Goal: Task Accomplishment & Management: Complete application form

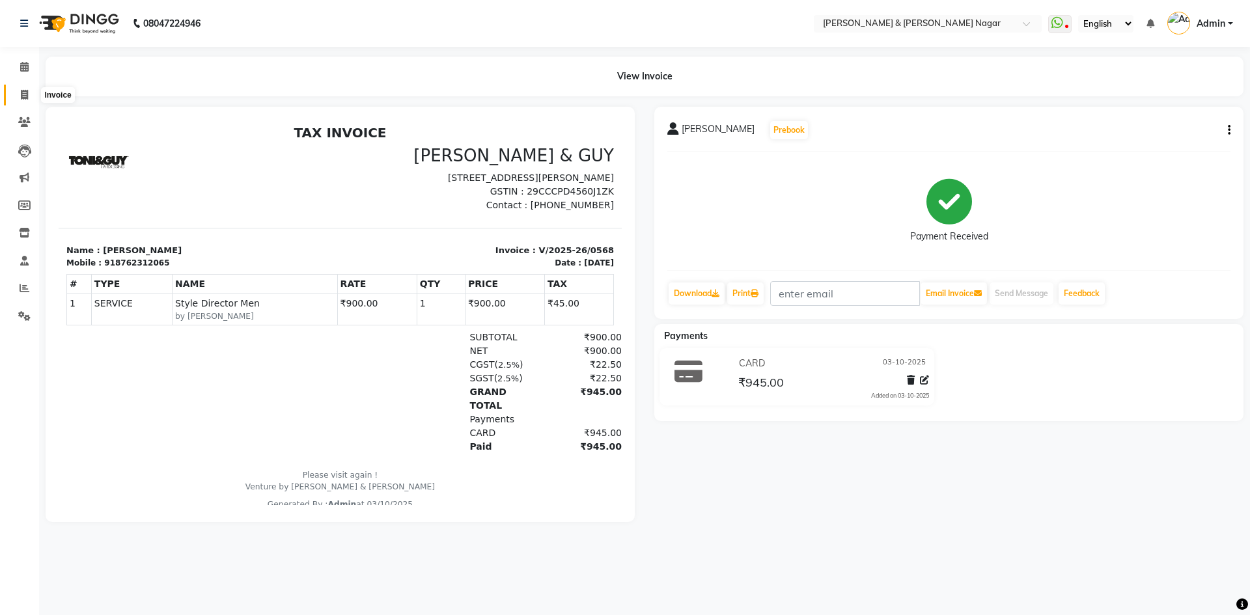
click at [25, 94] on icon at bounding box center [24, 95] width 7 height 10
select select "service"
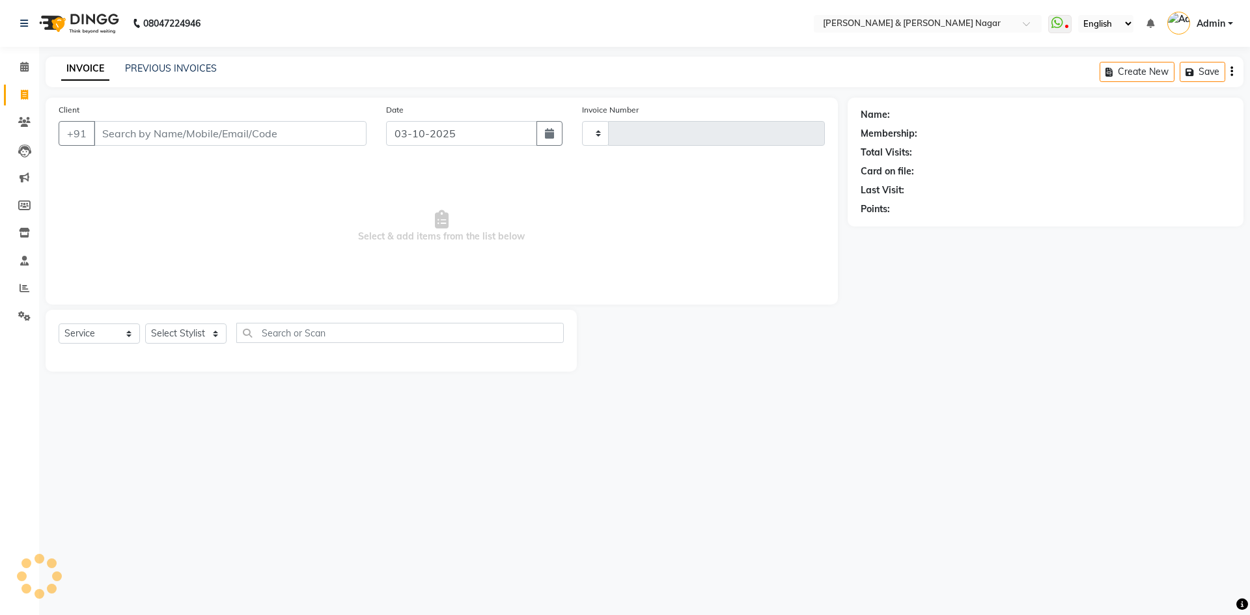
type input "0569"
select select "789"
select select "product"
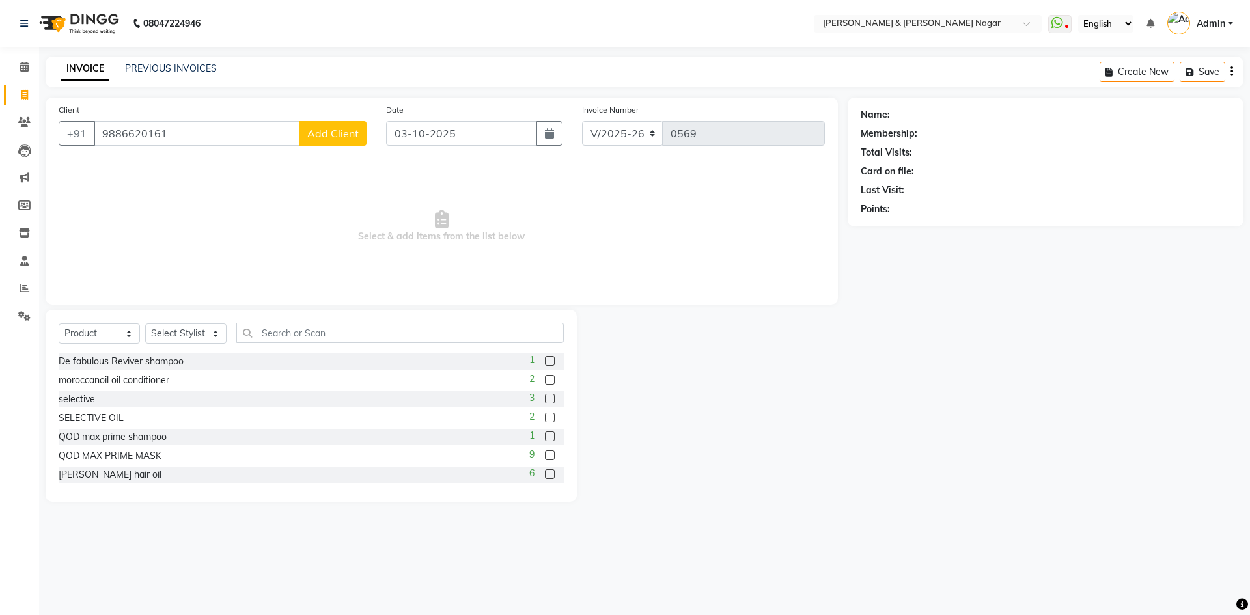
type input "9886620161"
click at [354, 137] on span "Add Client" at bounding box center [332, 133] width 51 height 13
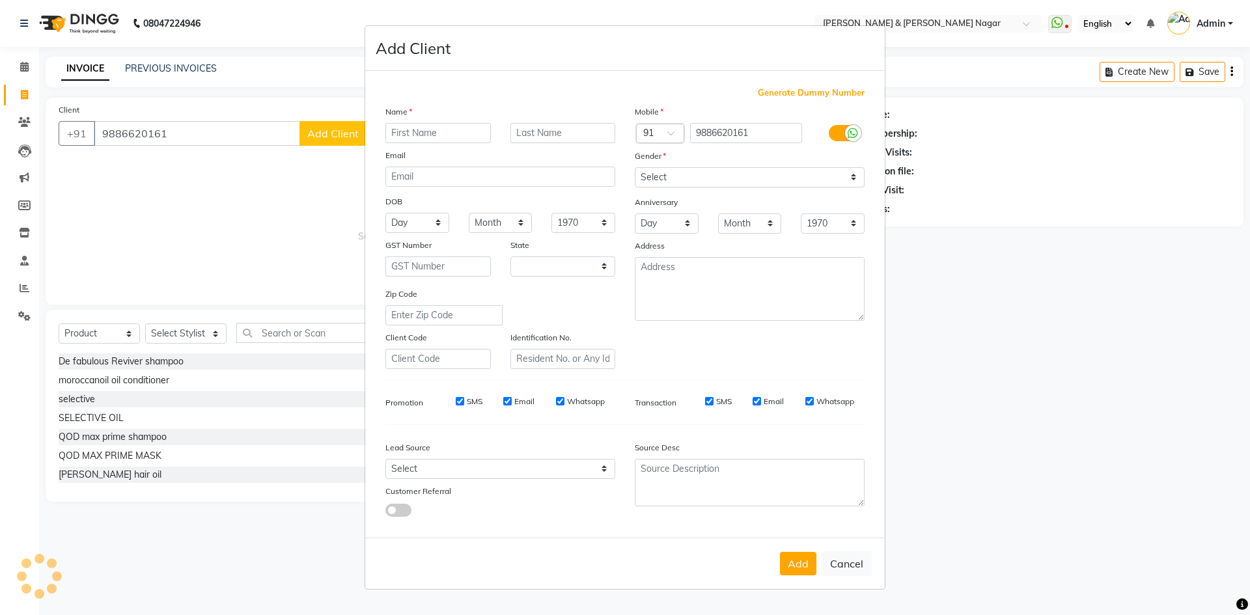
select select "17"
type input "varun"
click at [853, 178] on select "Select [DEMOGRAPHIC_DATA] [DEMOGRAPHIC_DATA] Other Prefer Not To Say" at bounding box center [750, 177] width 230 height 20
select select "[DEMOGRAPHIC_DATA]"
click at [635, 167] on select "Select [DEMOGRAPHIC_DATA] [DEMOGRAPHIC_DATA] Other Prefer Not To Say" at bounding box center [750, 177] width 230 height 20
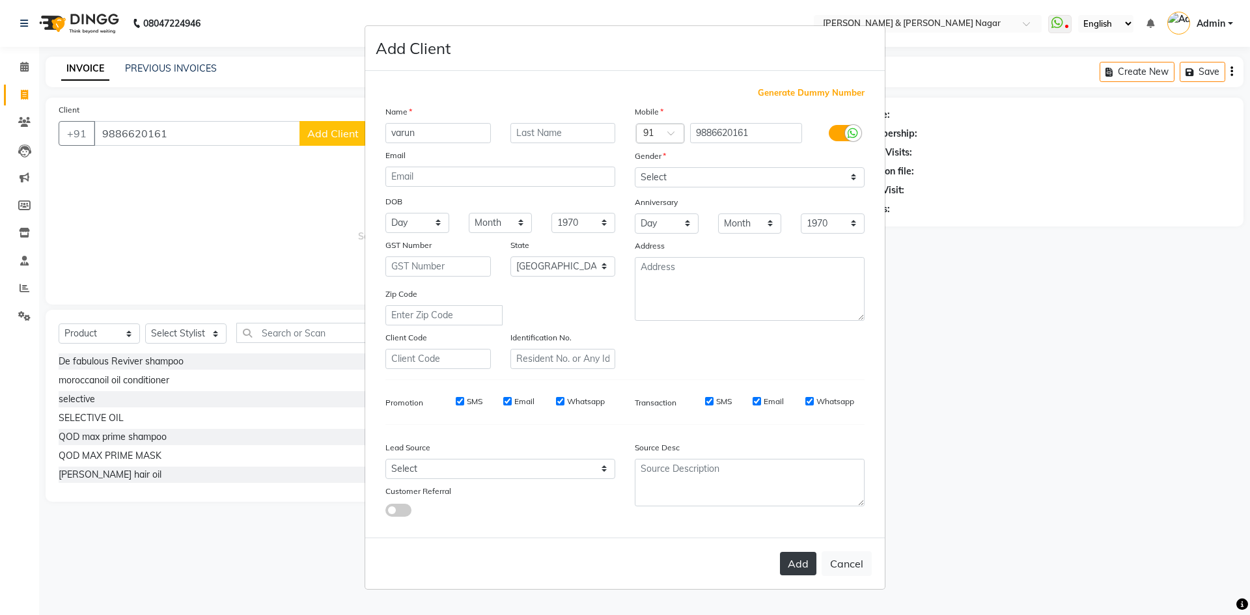
click at [803, 571] on button "Add" at bounding box center [798, 563] width 36 height 23
select select
select select "null"
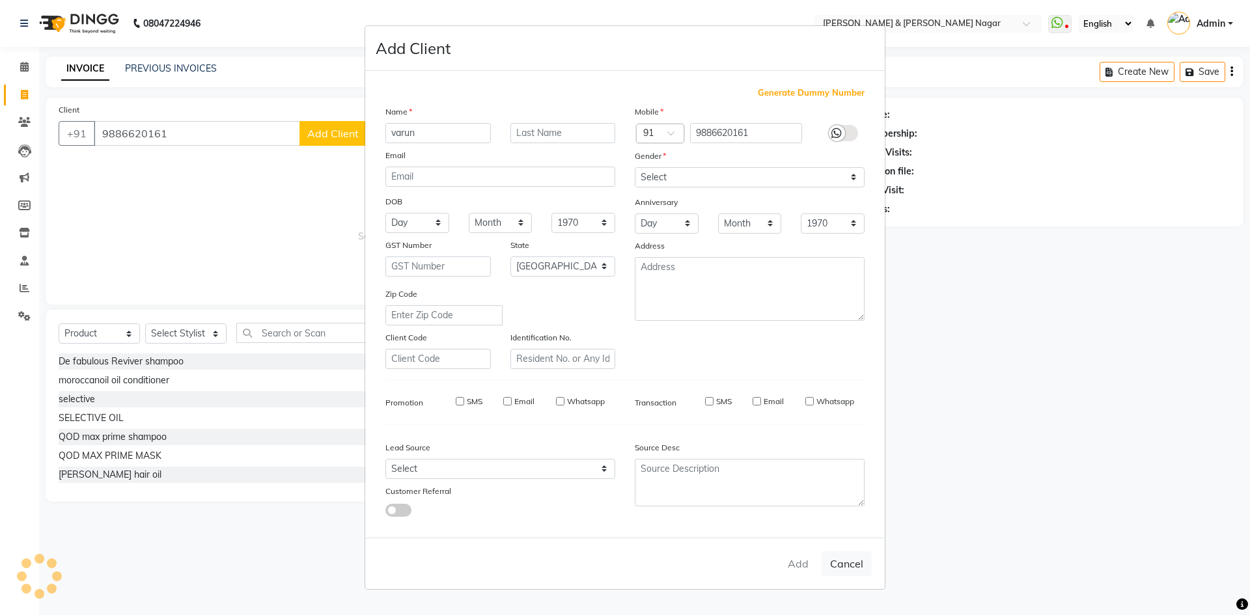
select select
checkbox input "false"
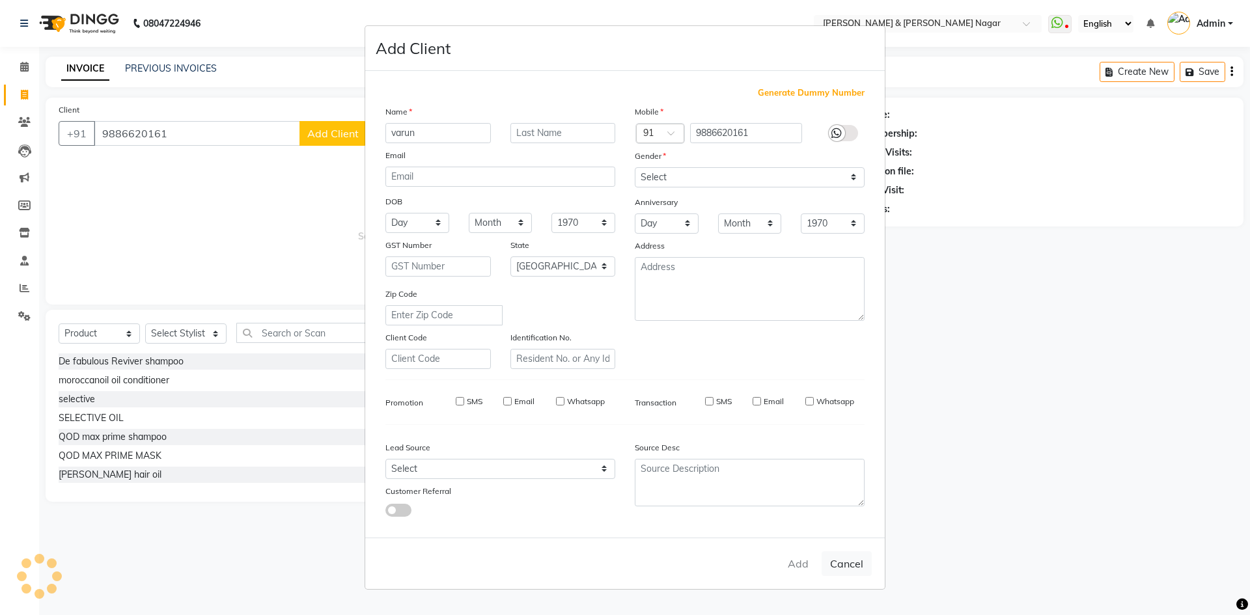
checkbox input "false"
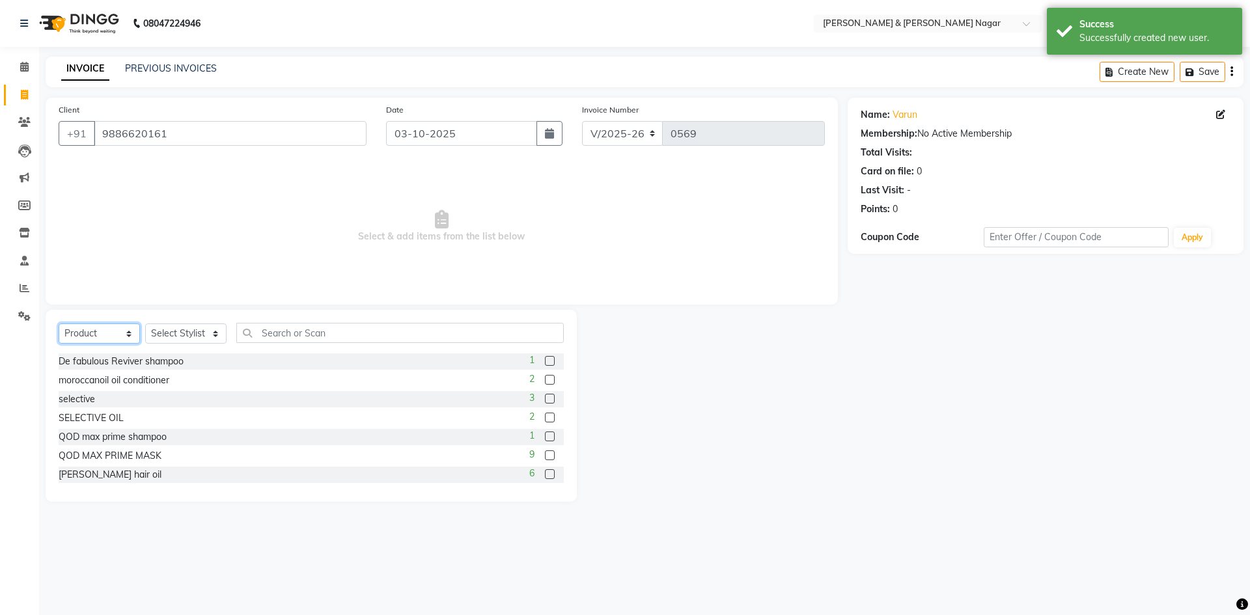
click at [128, 336] on select "Select Service Product Membership Package Voucher Prepaid Gift Card" at bounding box center [99, 334] width 81 height 20
select select "service"
click at [59, 324] on select "Select Service Product Membership Package Voucher Prepaid Gift Card" at bounding box center [99, 334] width 81 height 20
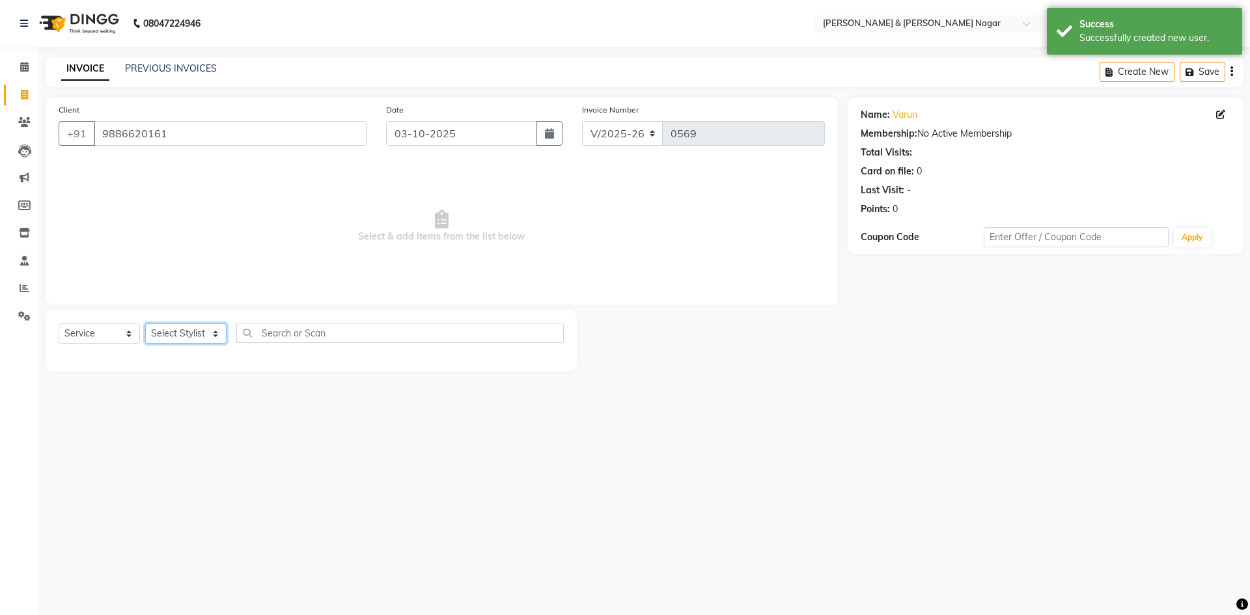
click at [216, 337] on select "Select Stylist ANIKASH [PERSON_NAME] Manager [PERSON_NAME] [PERSON_NAME]" at bounding box center [185, 334] width 81 height 20
select select "45286"
click at [145, 324] on select "Select Stylist ANIKASH [PERSON_NAME] Manager [PERSON_NAME] [PERSON_NAME]" at bounding box center [185, 334] width 81 height 20
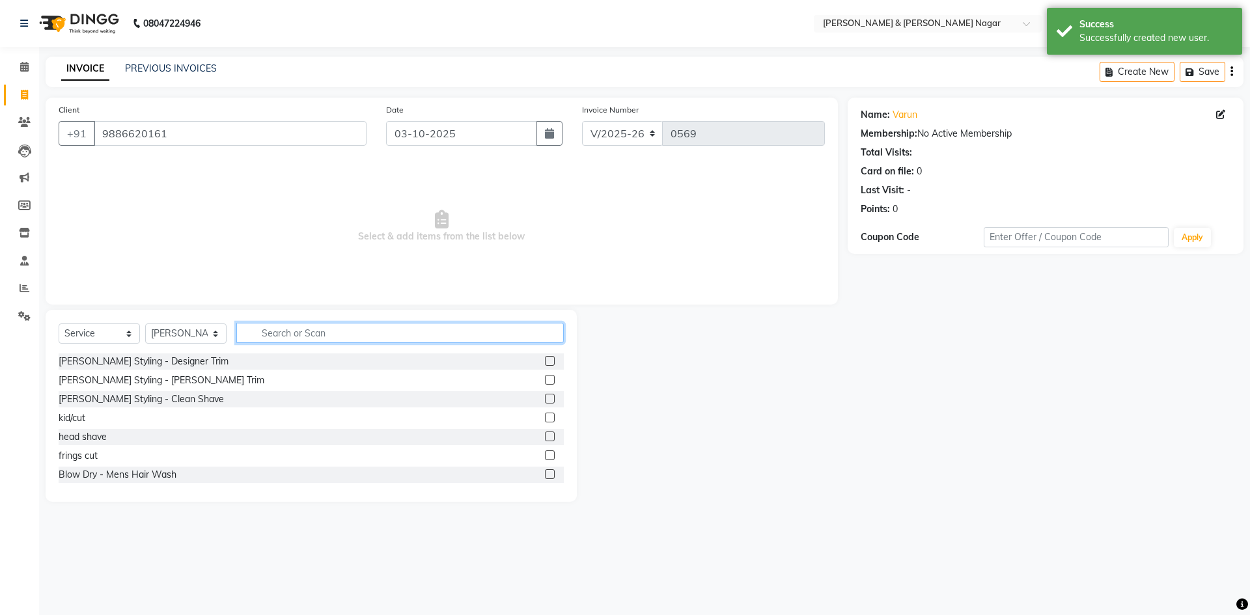
click at [384, 340] on input "text" at bounding box center [399, 333] width 327 height 20
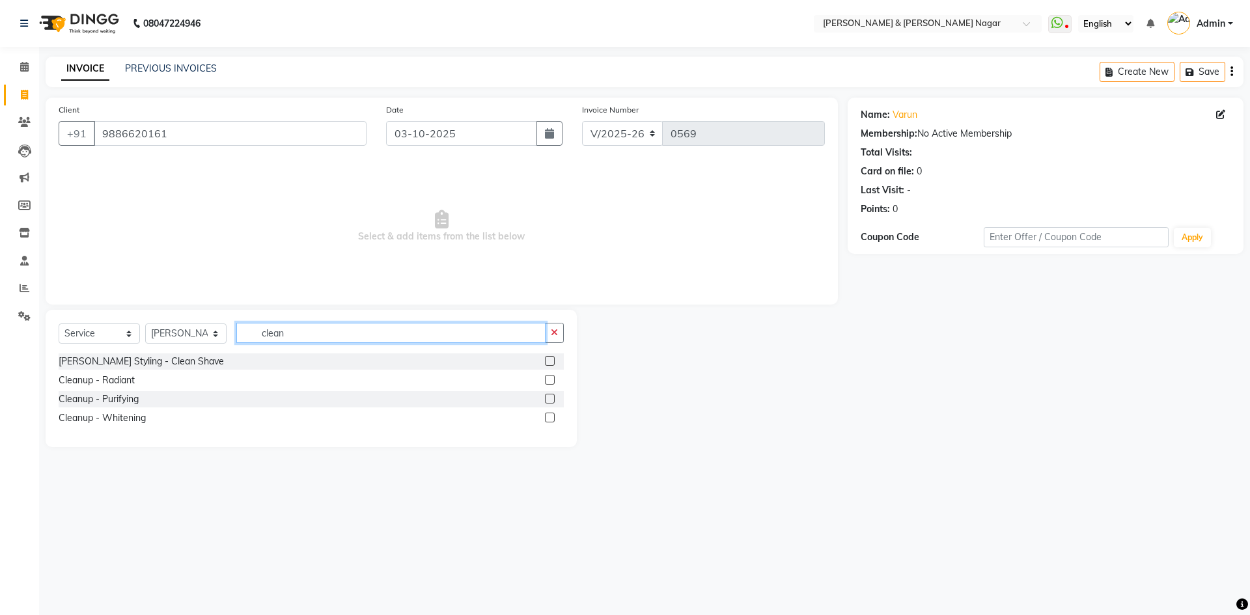
type input "clean"
click at [549, 419] on label at bounding box center [550, 418] width 10 height 10
click at [549, 419] on input "checkbox" at bounding box center [549, 418] width 8 height 8
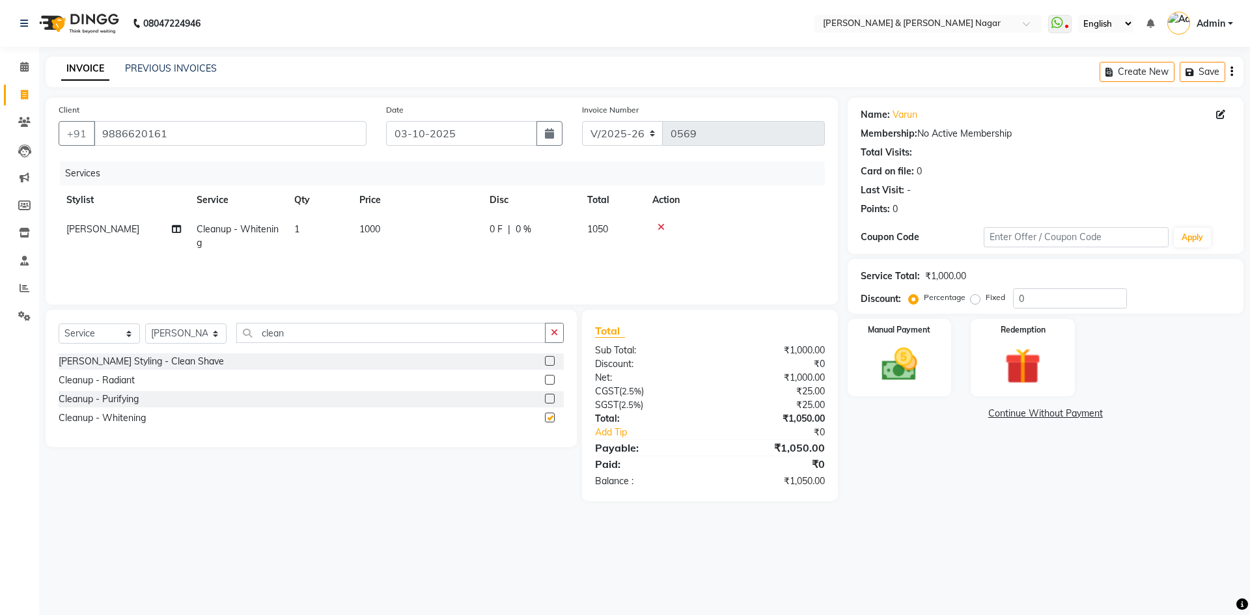
checkbox input "false"
click at [327, 341] on input "clean" at bounding box center [390, 333] width 309 height 20
click at [215, 336] on select "Select Stylist ANIKASH [PERSON_NAME] Manager [PERSON_NAME] [PERSON_NAME]" at bounding box center [185, 334] width 81 height 20
select select "61217"
click at [145, 324] on select "Select Stylist ANIKASH [PERSON_NAME] Manager [PERSON_NAME] [PERSON_NAME]" at bounding box center [185, 334] width 81 height 20
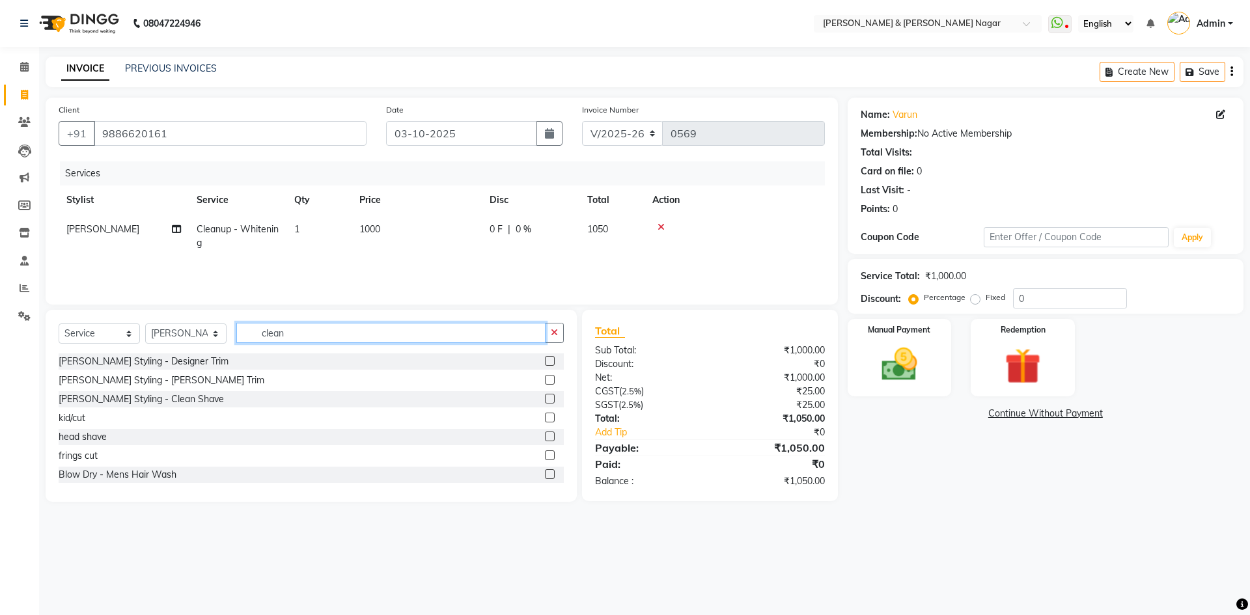
click at [311, 335] on input "clean" at bounding box center [390, 333] width 309 height 20
type input "c"
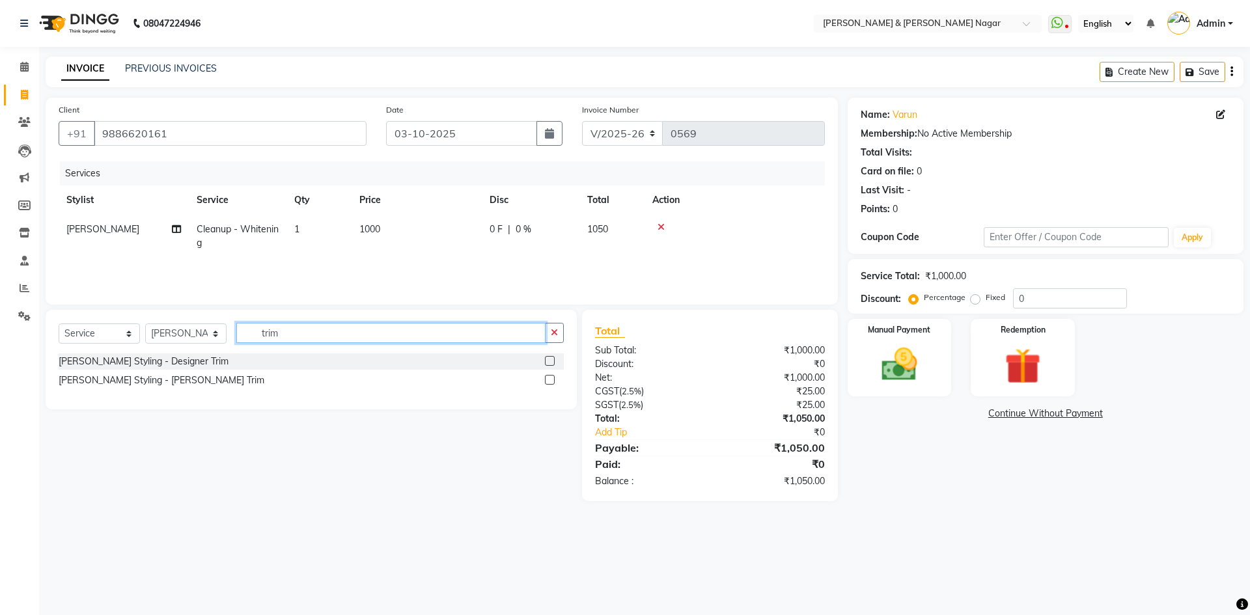
type input "trim"
click at [549, 382] on label at bounding box center [550, 380] width 10 height 10
click at [549, 382] on input "checkbox" at bounding box center [549, 380] width 8 height 8
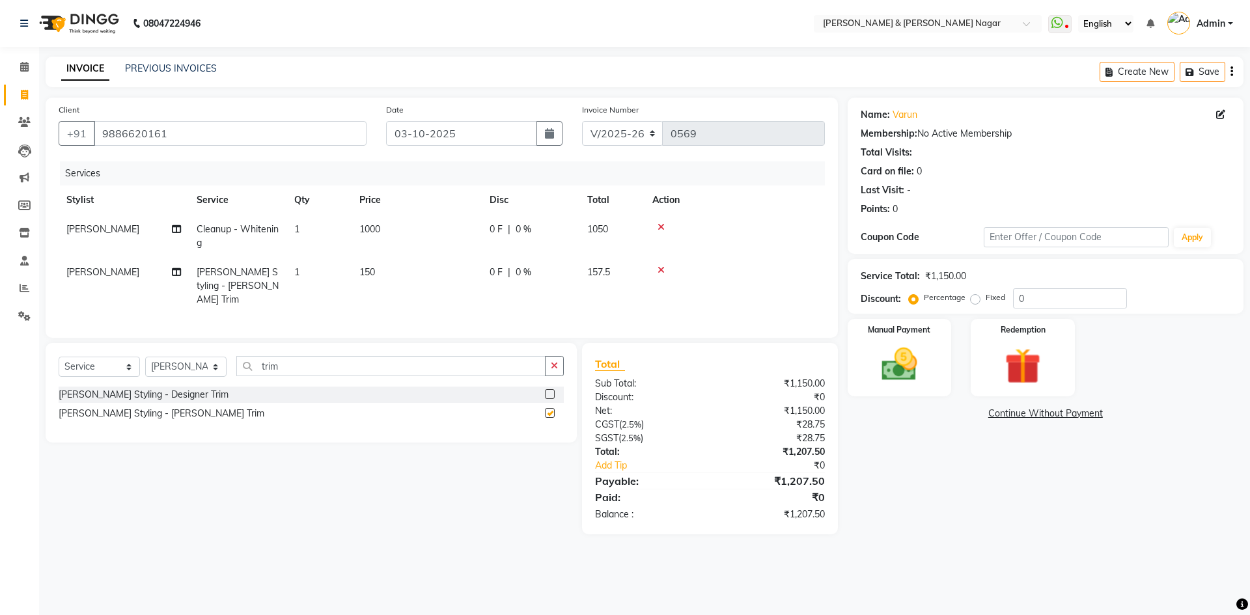
checkbox input "false"
click at [370, 271] on span "150" at bounding box center [367, 272] width 16 height 12
select select "61217"
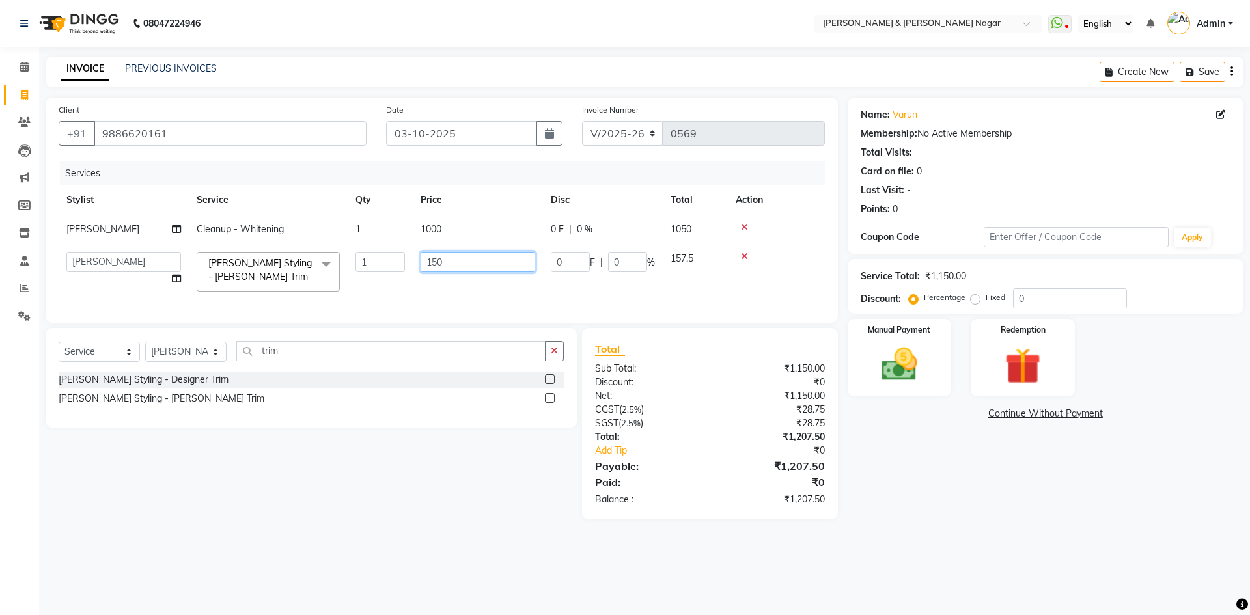
click at [436, 262] on input "150" at bounding box center [477, 262] width 115 height 20
type input "250"
click at [473, 294] on td "250" at bounding box center [478, 271] width 130 height 55
select select "61217"
click at [430, 230] on span "1000" at bounding box center [430, 229] width 21 height 12
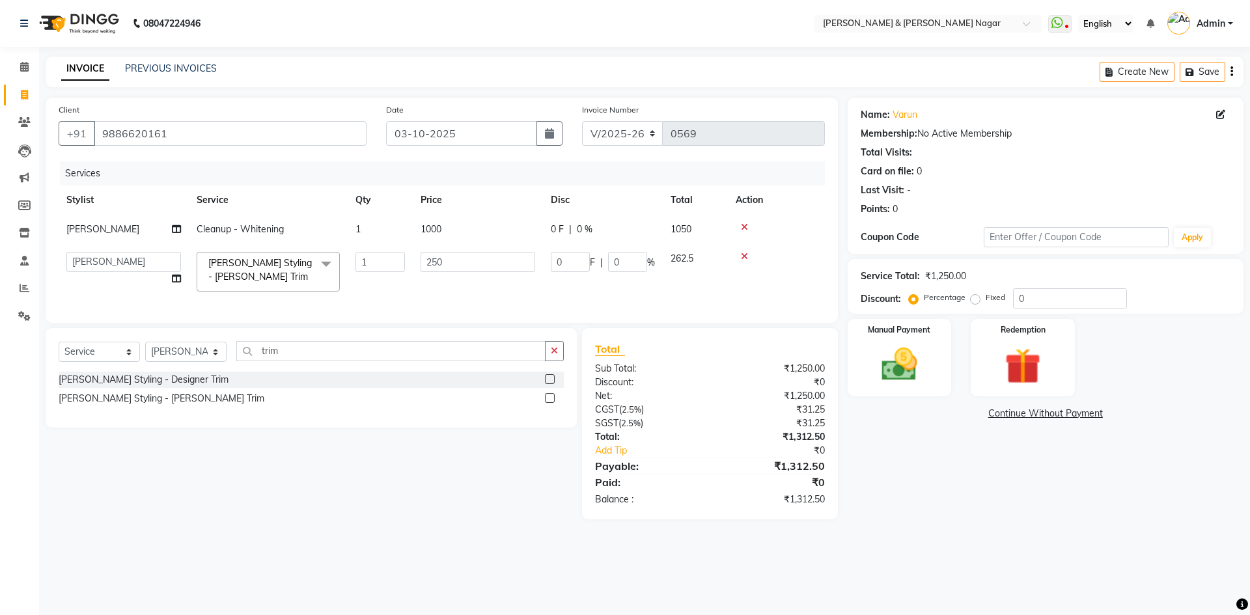
select select "45286"
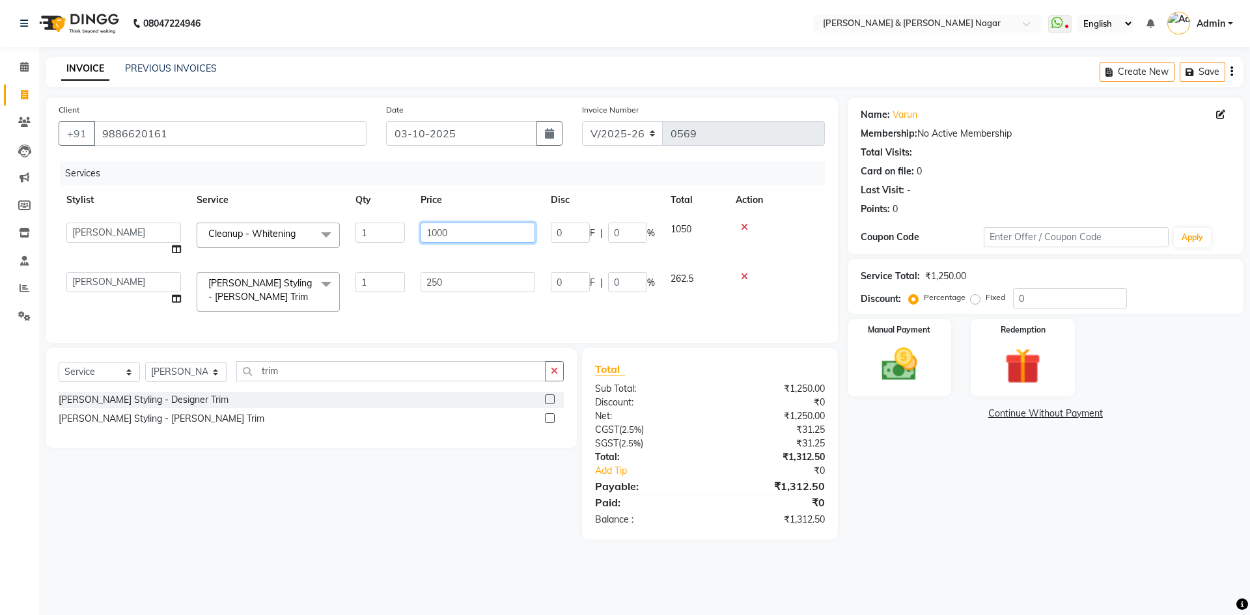
click at [437, 231] on input "1000" at bounding box center [477, 233] width 115 height 20
type input "1200"
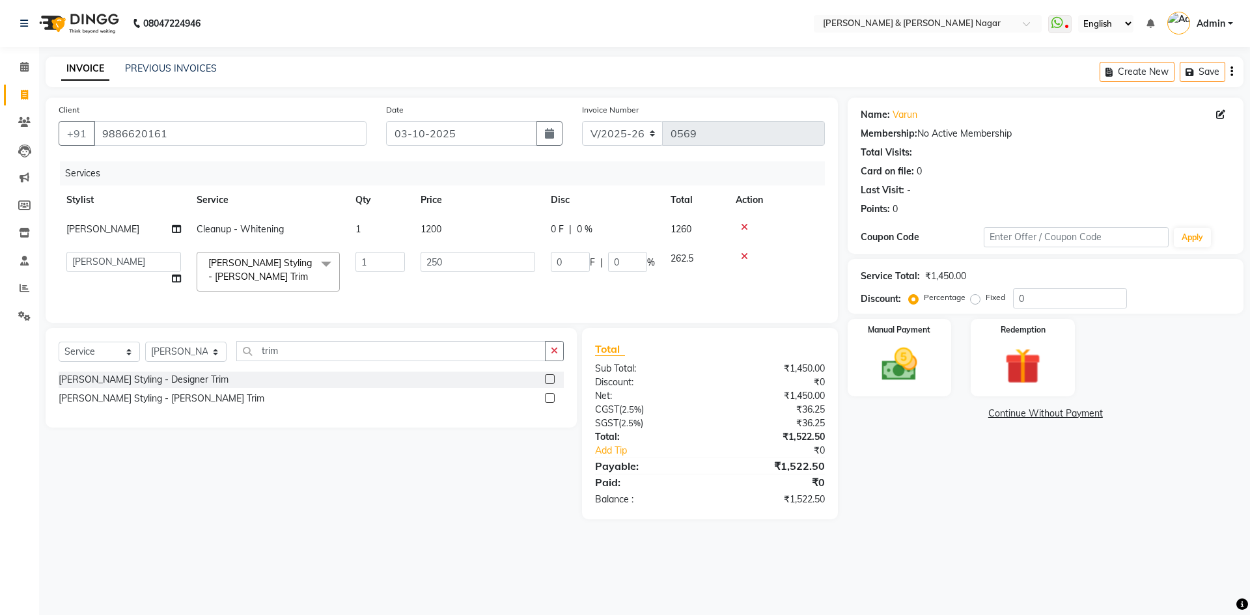
click at [460, 310] on div "Services Stylist Service Qty Price Disc Total Action [PERSON_NAME] Cleanup - [M…" at bounding box center [442, 235] width 766 height 148
drag, startPoint x: 908, startPoint y: 371, endPoint x: 917, endPoint y: 370, distance: 8.6
click at [908, 371] on img at bounding box center [899, 364] width 61 height 43
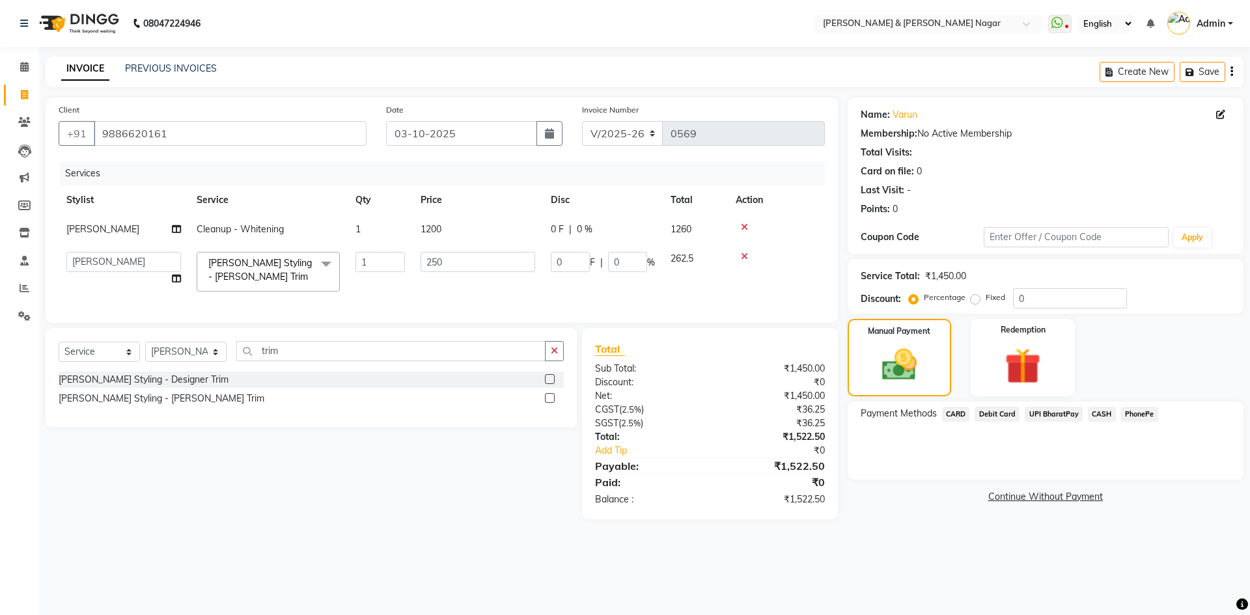
click at [1135, 413] on span "PhonePe" at bounding box center [1139, 414] width 37 height 15
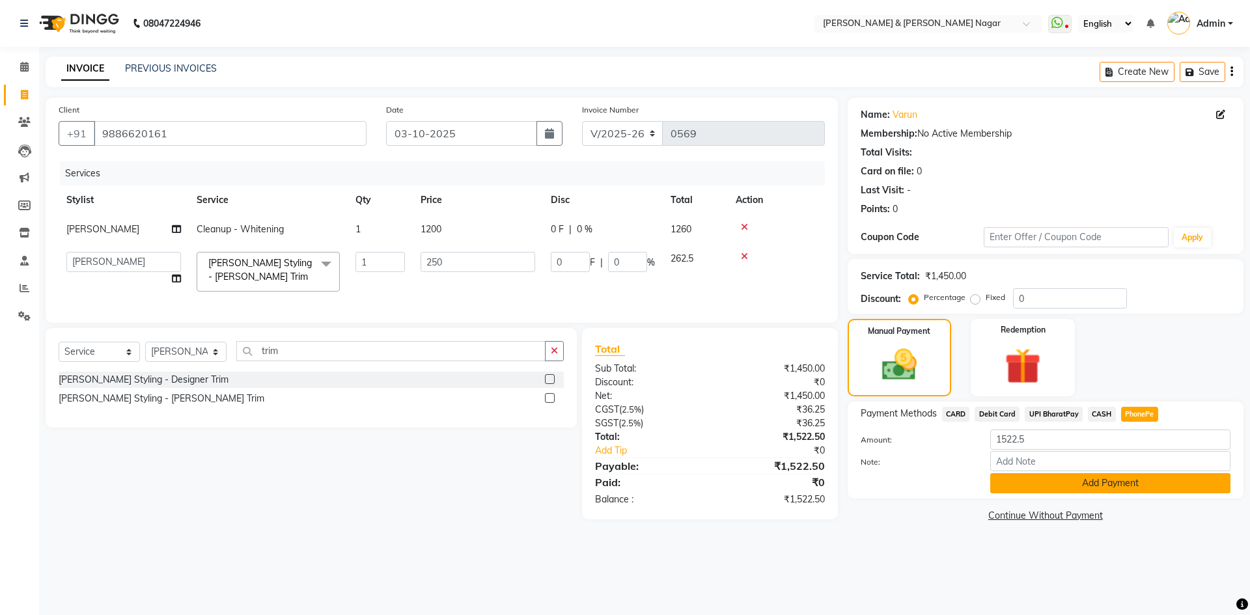
click at [1114, 476] on button "Add Payment" at bounding box center [1110, 483] width 240 height 20
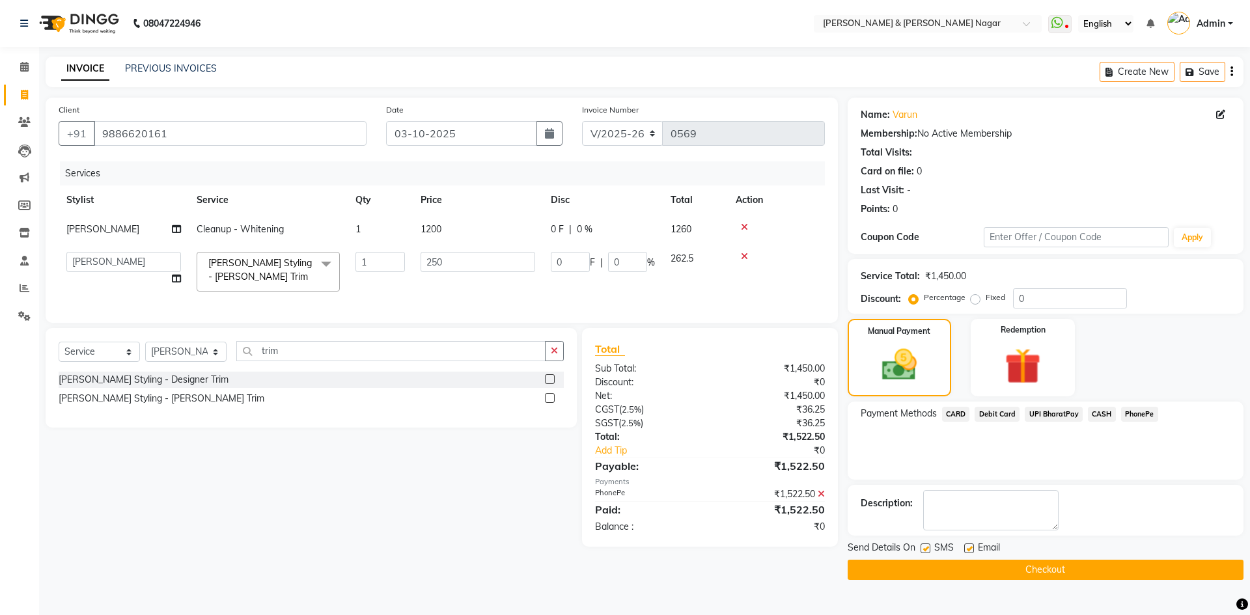
click at [1098, 572] on button "Checkout" at bounding box center [1046, 570] width 396 height 20
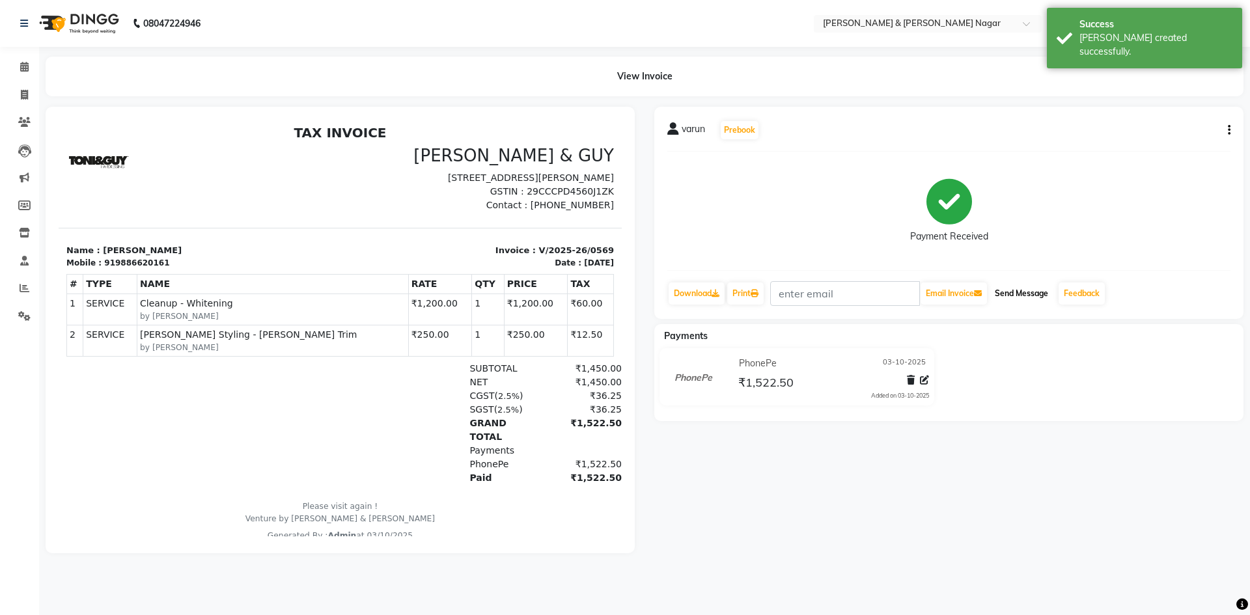
click at [1018, 293] on button "Send Message" at bounding box center [1021, 294] width 64 height 22
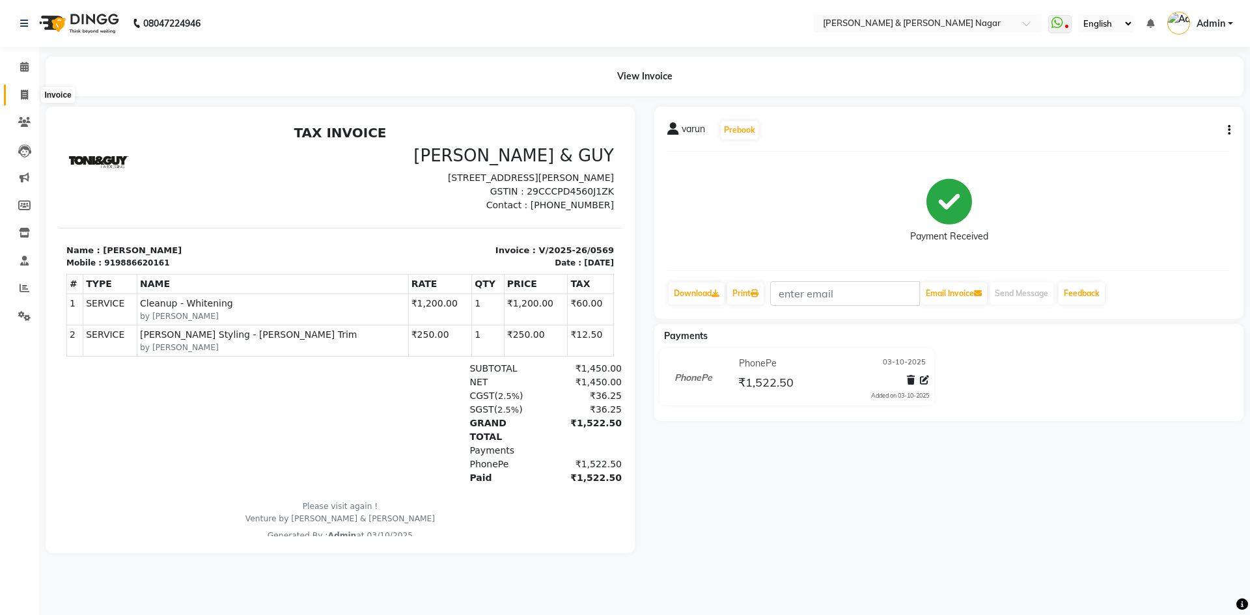
click at [22, 96] on icon at bounding box center [24, 95] width 7 height 10
select select "789"
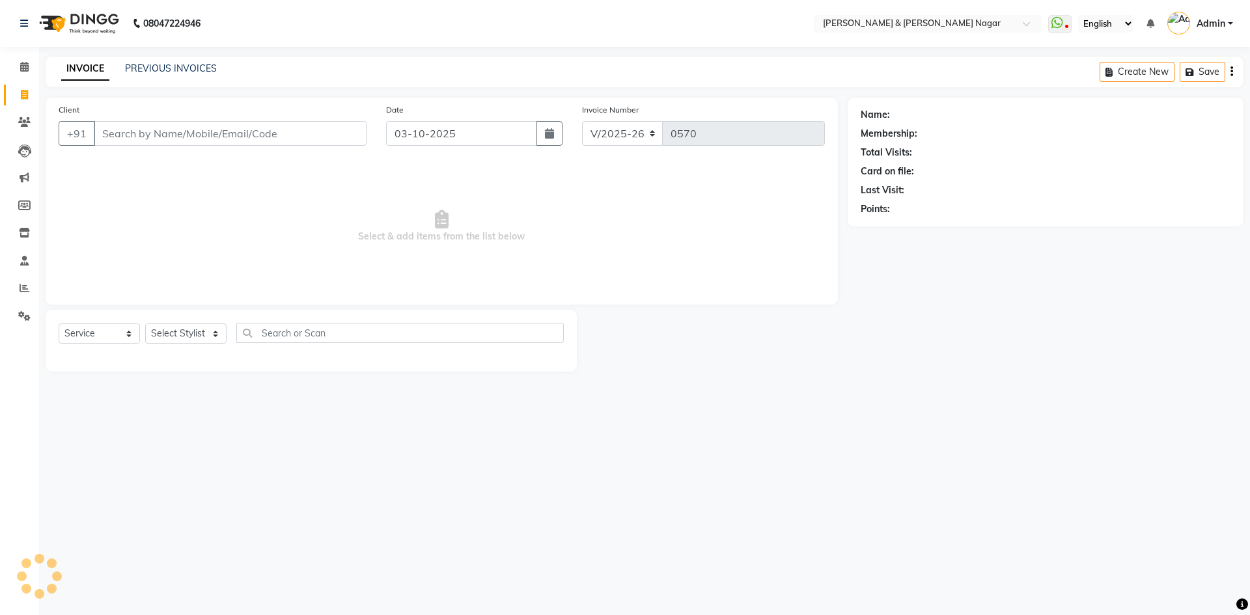
select select "product"
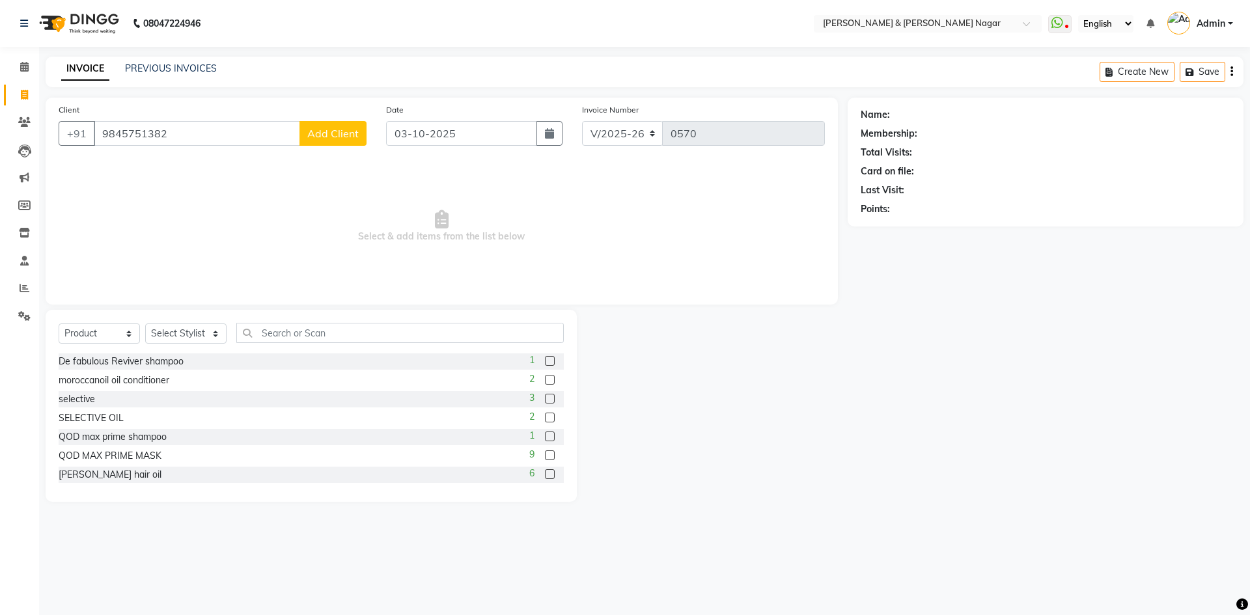
type input "9845751382"
click at [335, 136] on span "Add Client" at bounding box center [332, 133] width 51 height 13
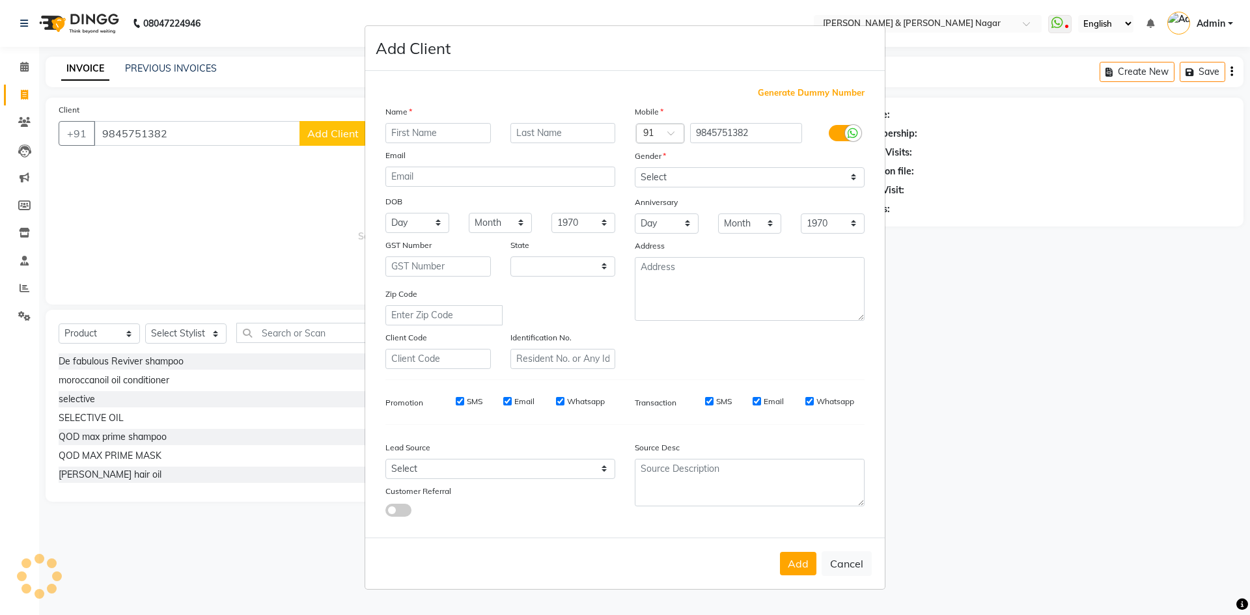
select select "17"
type input "[PERSON_NAME]"
click at [854, 179] on select "Select [DEMOGRAPHIC_DATA] [DEMOGRAPHIC_DATA] Other Prefer Not To Say" at bounding box center [750, 177] width 230 height 20
select select "[DEMOGRAPHIC_DATA]"
click at [635, 167] on select "Select [DEMOGRAPHIC_DATA] [DEMOGRAPHIC_DATA] Other Prefer Not To Say" at bounding box center [750, 177] width 230 height 20
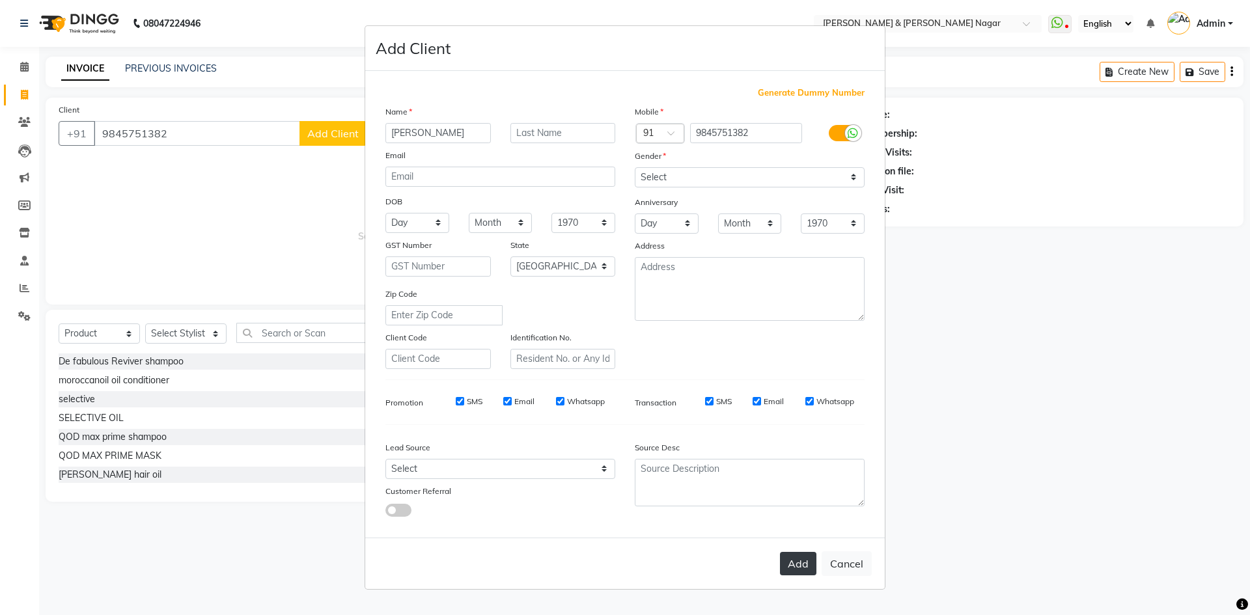
click at [808, 562] on button "Add" at bounding box center [798, 563] width 36 height 23
select select
select select "null"
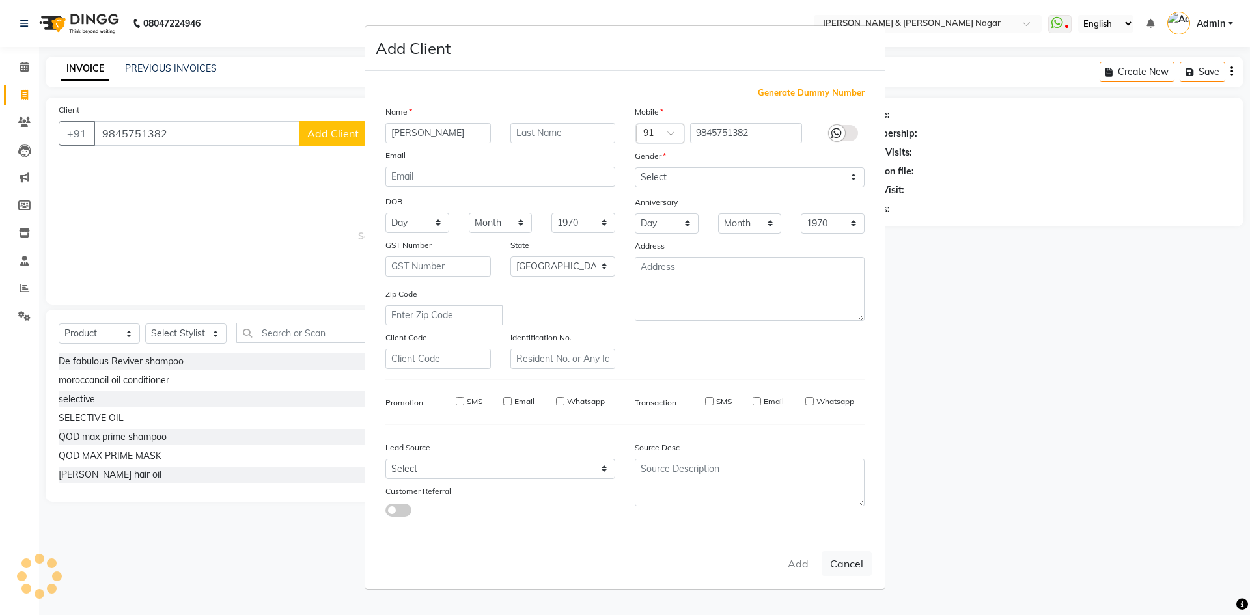
select select
checkbox input "false"
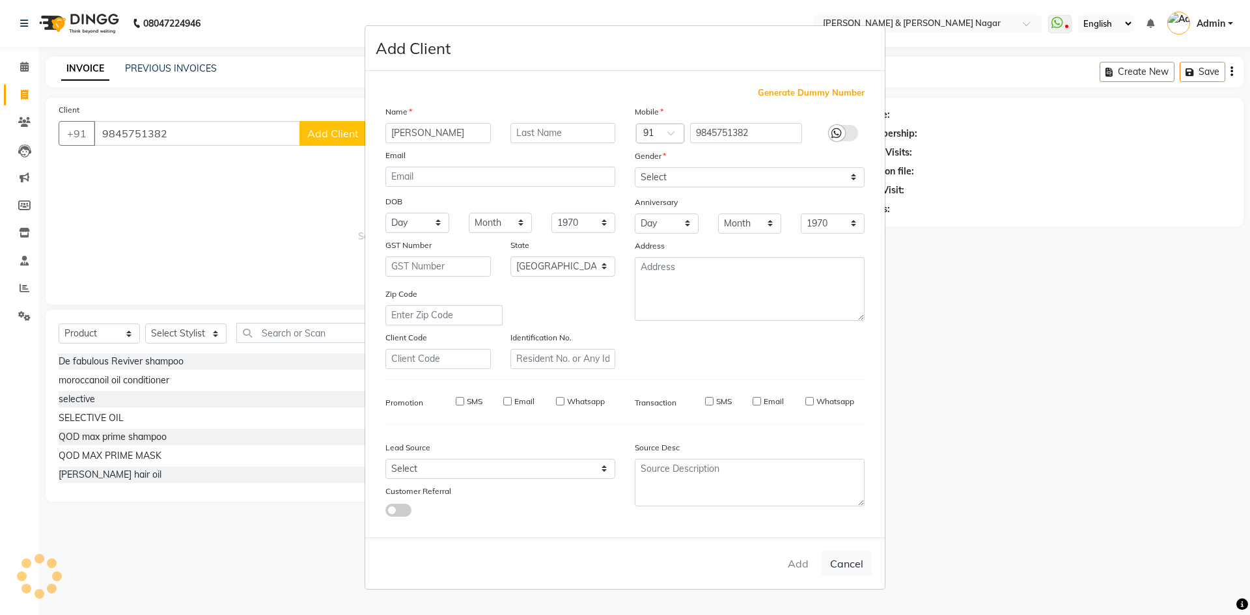
checkbox input "false"
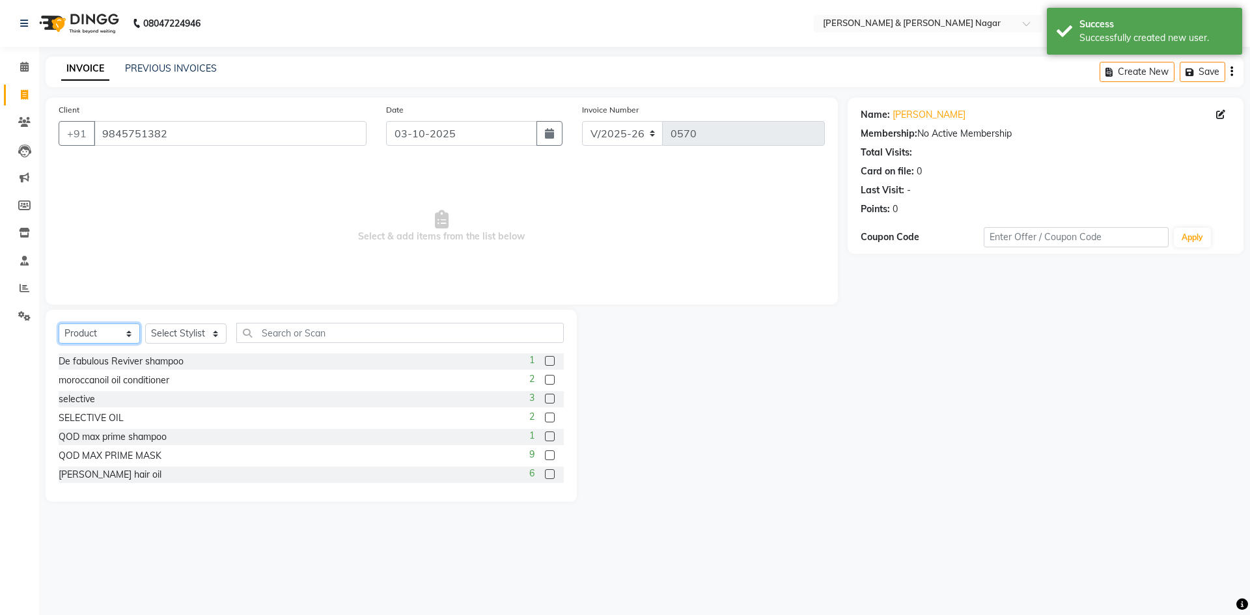
click at [130, 335] on select "Select Service Product Membership Package Voucher Prepaid Gift Card" at bounding box center [99, 334] width 81 height 20
select select "service"
click at [59, 324] on select "Select Service Product Membership Package Voucher Prepaid Gift Card" at bounding box center [99, 334] width 81 height 20
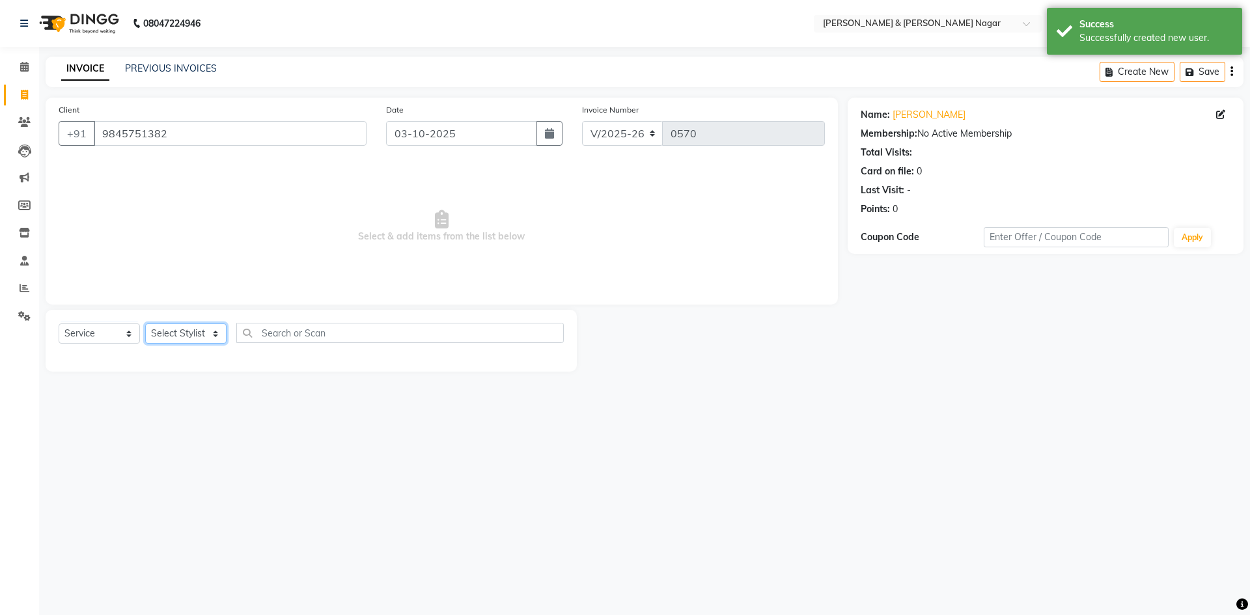
click at [215, 336] on select "Select Stylist ANIKASH [PERSON_NAME] Manager [PERSON_NAME] [PERSON_NAME]" at bounding box center [185, 334] width 81 height 20
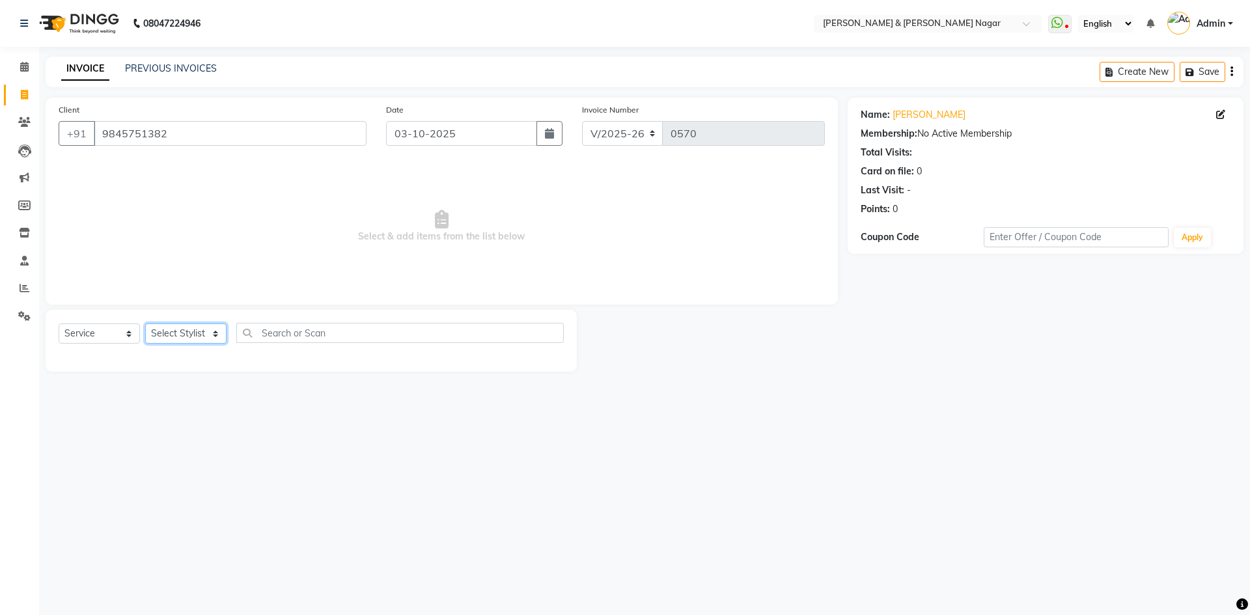
select select "55200"
click at [145, 324] on select "Select Stylist ANIKASH [PERSON_NAME] Manager [PERSON_NAME] [PERSON_NAME]" at bounding box center [185, 334] width 81 height 20
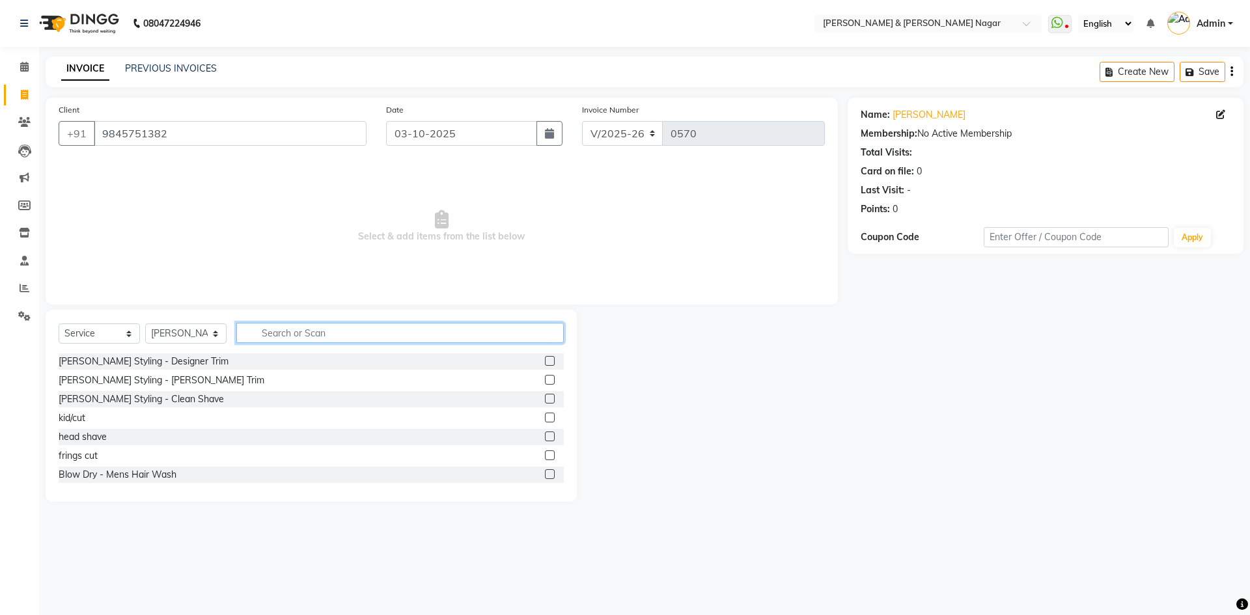
click at [258, 331] on input "text" at bounding box center [399, 333] width 327 height 20
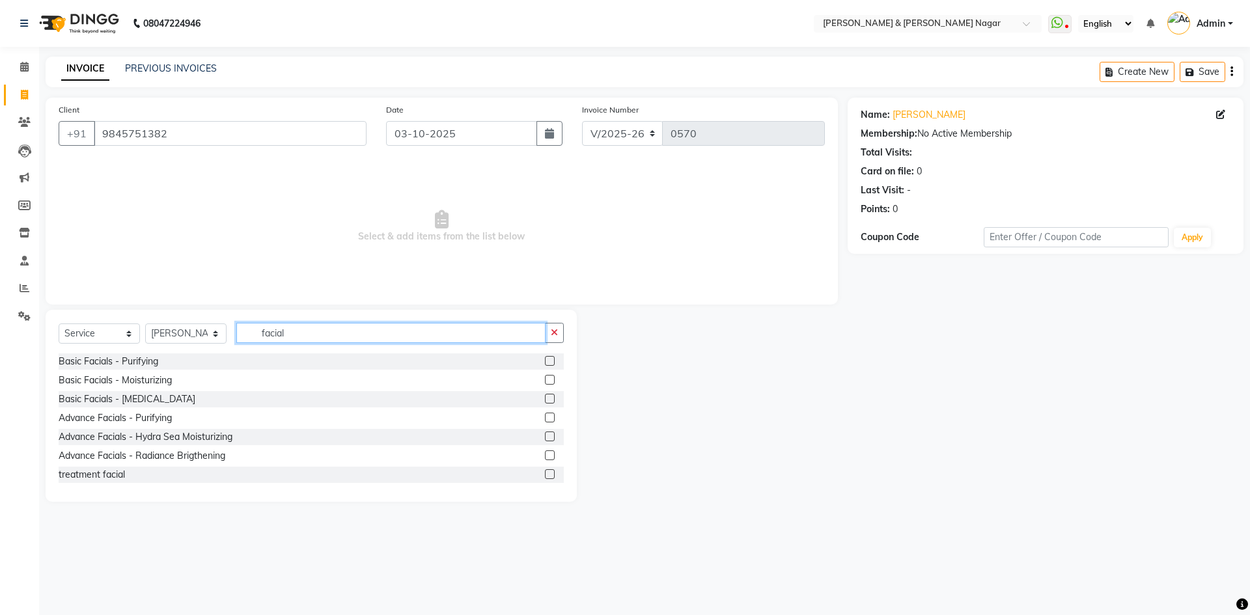
type input "facial"
click at [545, 454] on label at bounding box center [550, 455] width 10 height 10
click at [545, 454] on input "checkbox" at bounding box center [549, 456] width 8 height 8
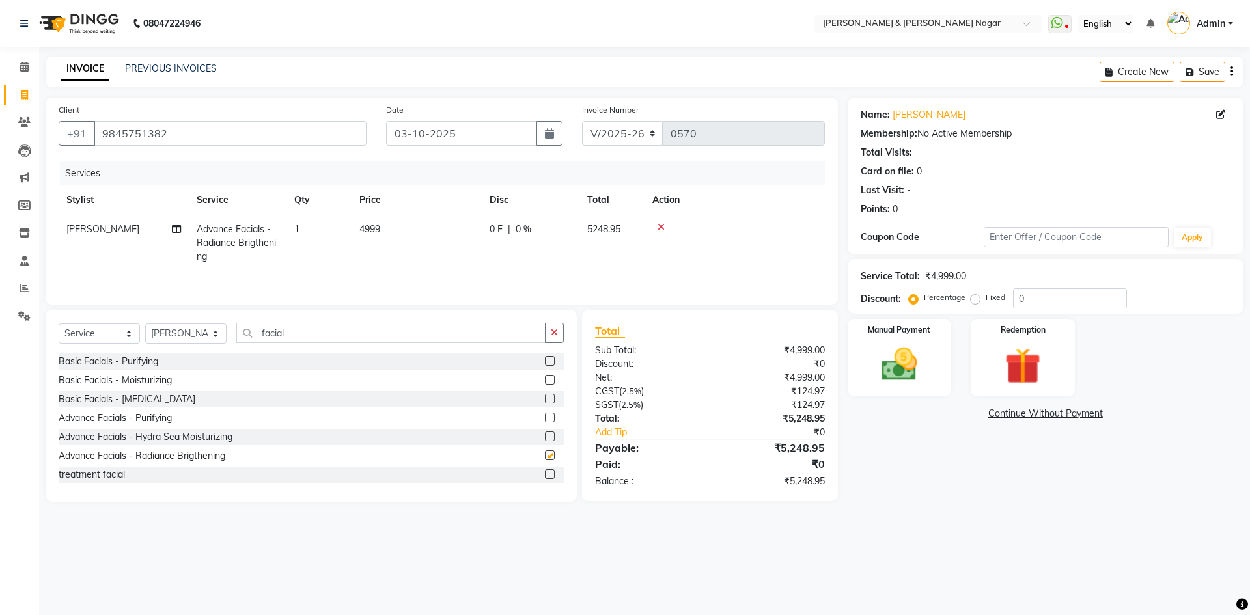
checkbox input "false"
click at [382, 228] on td "4999" at bounding box center [416, 243] width 130 height 57
select select "55200"
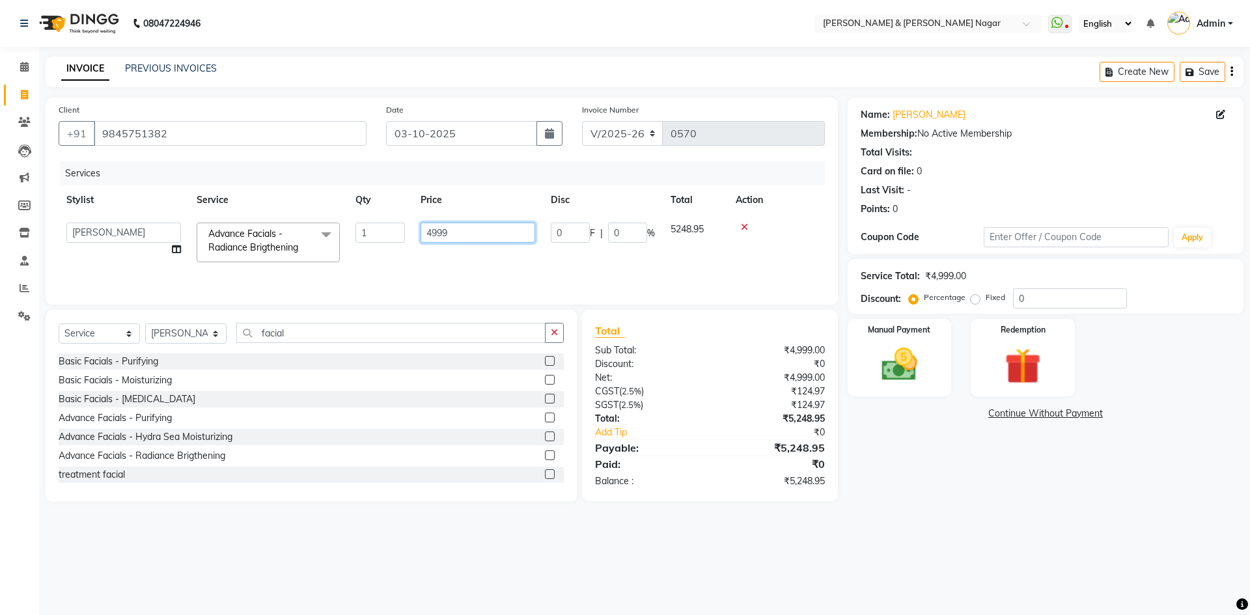
click at [460, 232] on input "4999" at bounding box center [477, 233] width 115 height 20
type input "4"
type input "3500"
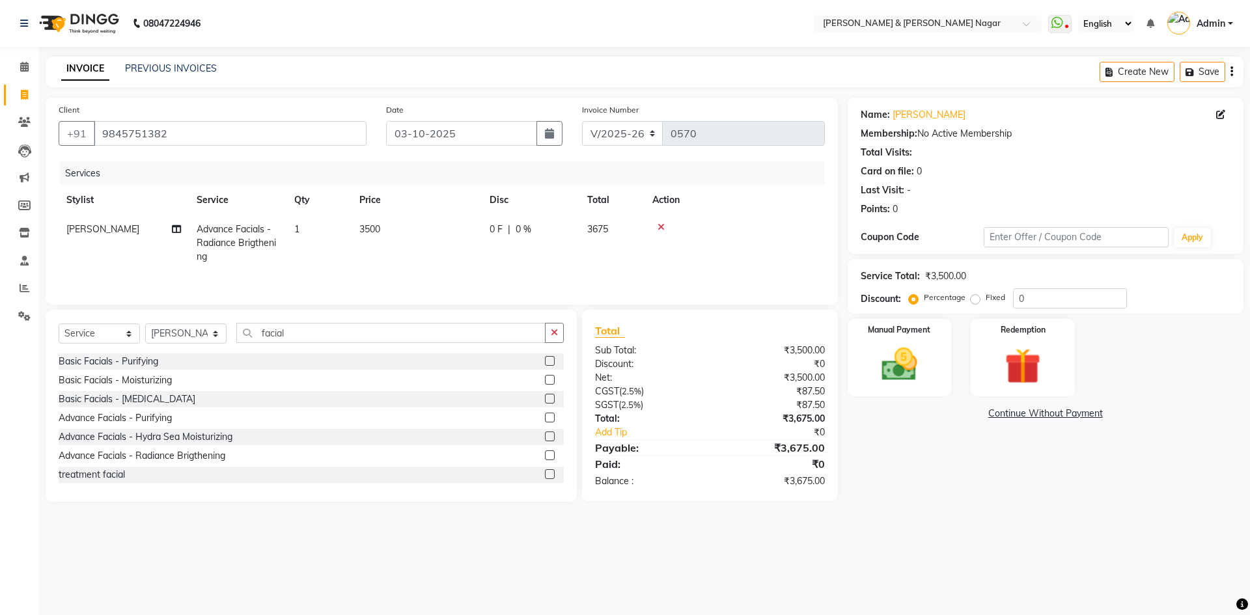
click at [478, 257] on td "3500" at bounding box center [416, 243] width 130 height 57
select select "55200"
click at [902, 377] on img at bounding box center [899, 364] width 61 height 43
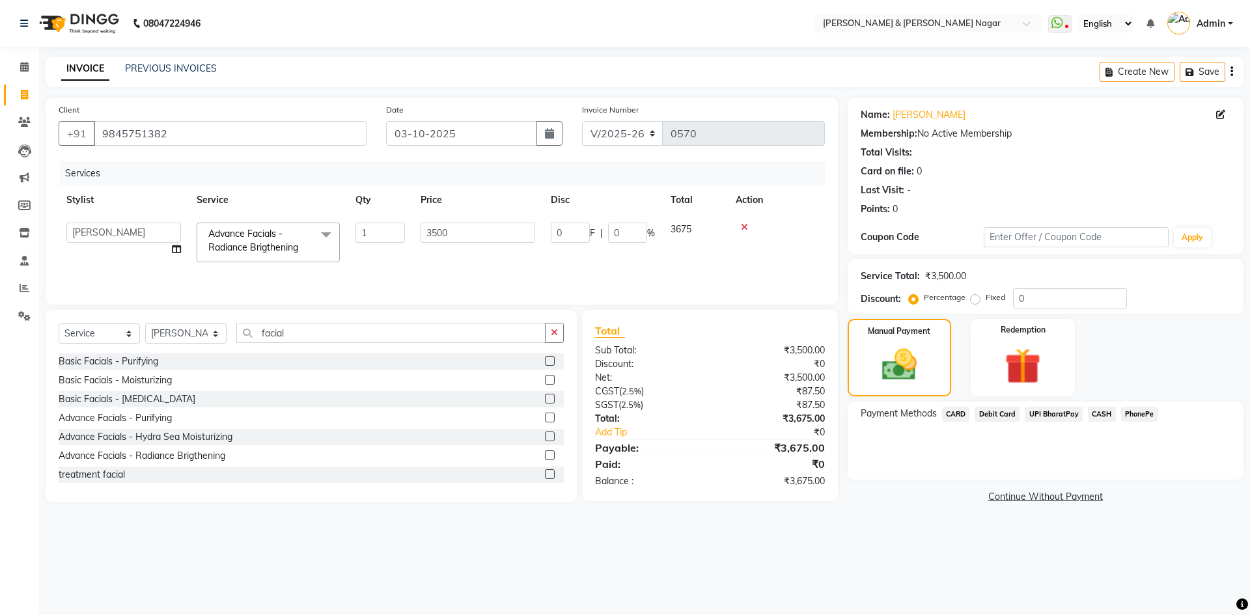
click at [1143, 412] on span "PhonePe" at bounding box center [1139, 414] width 37 height 15
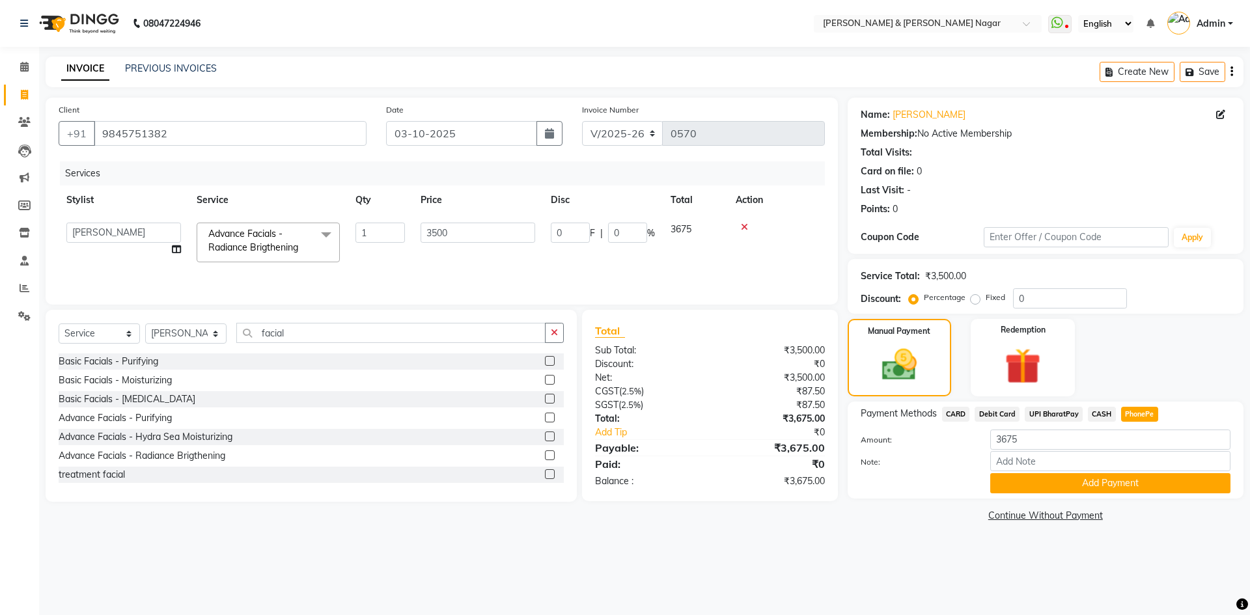
click at [1097, 411] on span "CASH" at bounding box center [1102, 414] width 28 height 15
click at [1096, 486] on button "Add Payment" at bounding box center [1110, 483] width 240 height 20
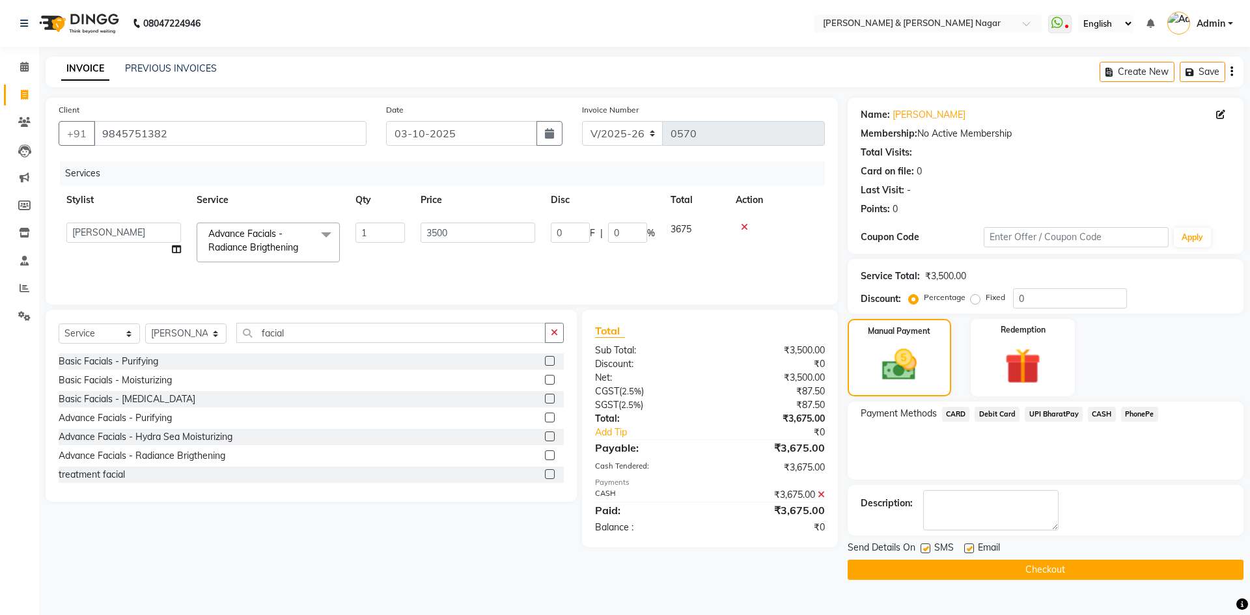
click at [1080, 567] on button "Checkout" at bounding box center [1046, 570] width 396 height 20
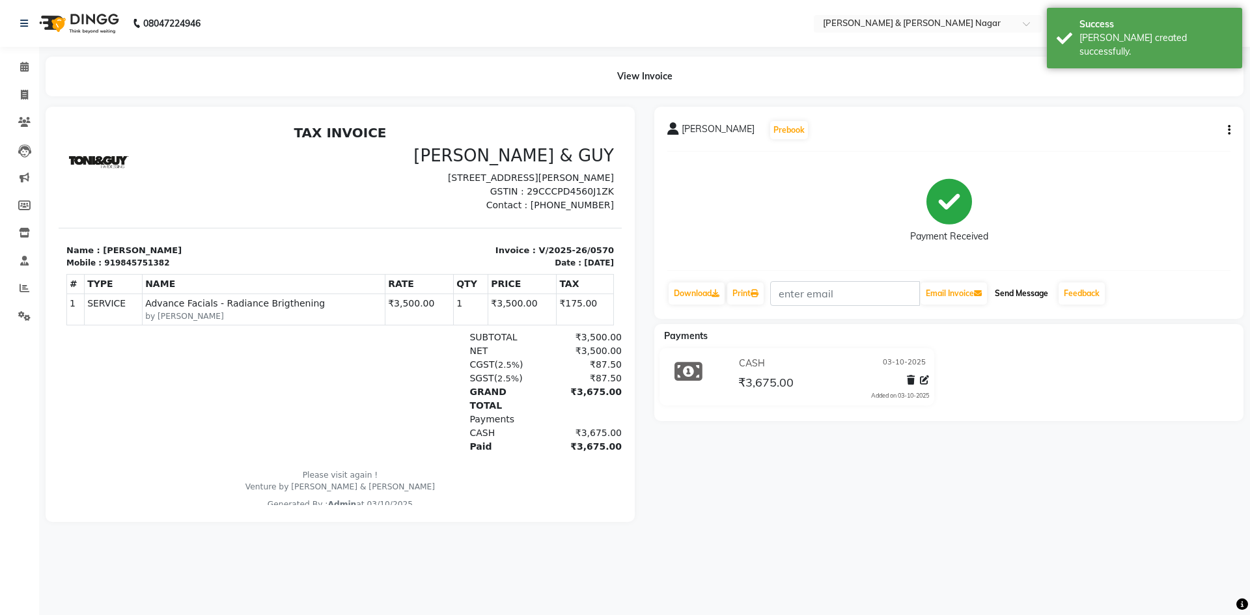
click at [1024, 289] on button "Send Message" at bounding box center [1021, 294] width 64 height 22
